Goal: Task Accomplishment & Management: Complete application form

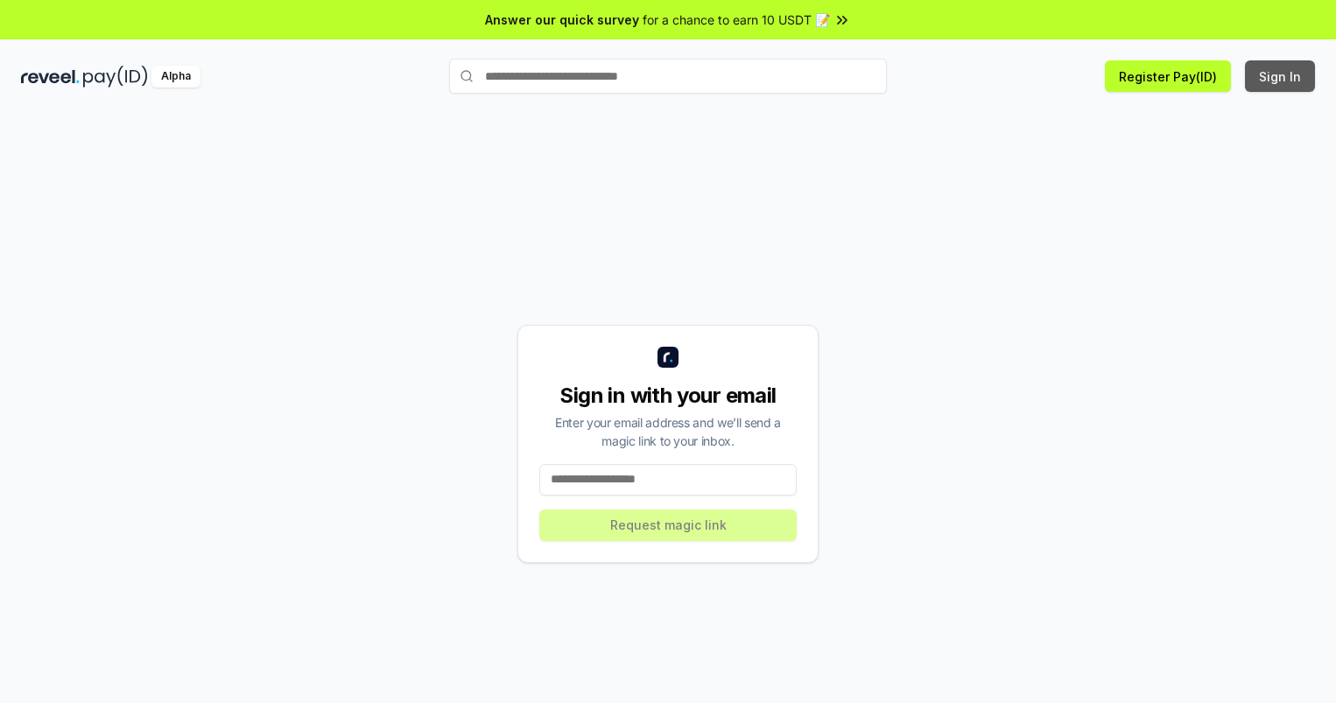
click at [1280, 76] on button "Sign In" at bounding box center [1279, 76] width 70 height 32
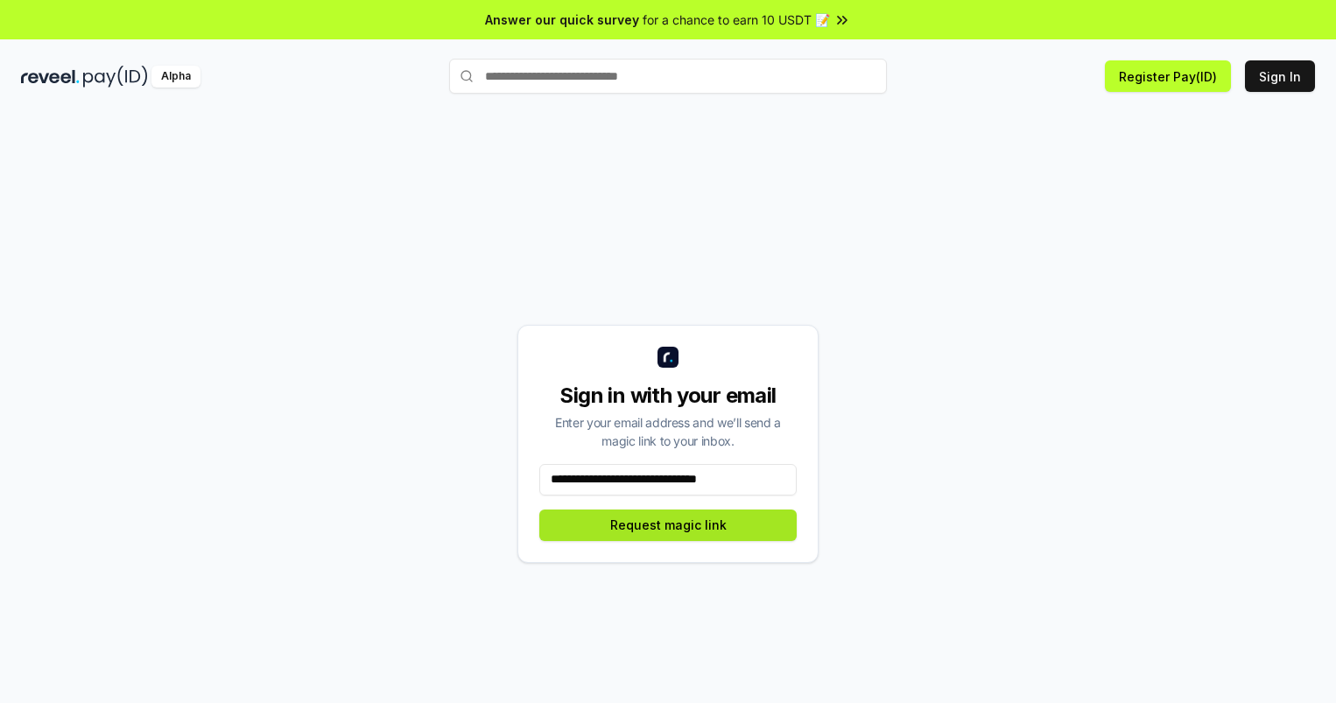
type input "**********"
click at [668, 524] on button "Request magic link" at bounding box center [667, 525] width 257 height 32
